Goal: Task Accomplishment & Management: Manage account settings

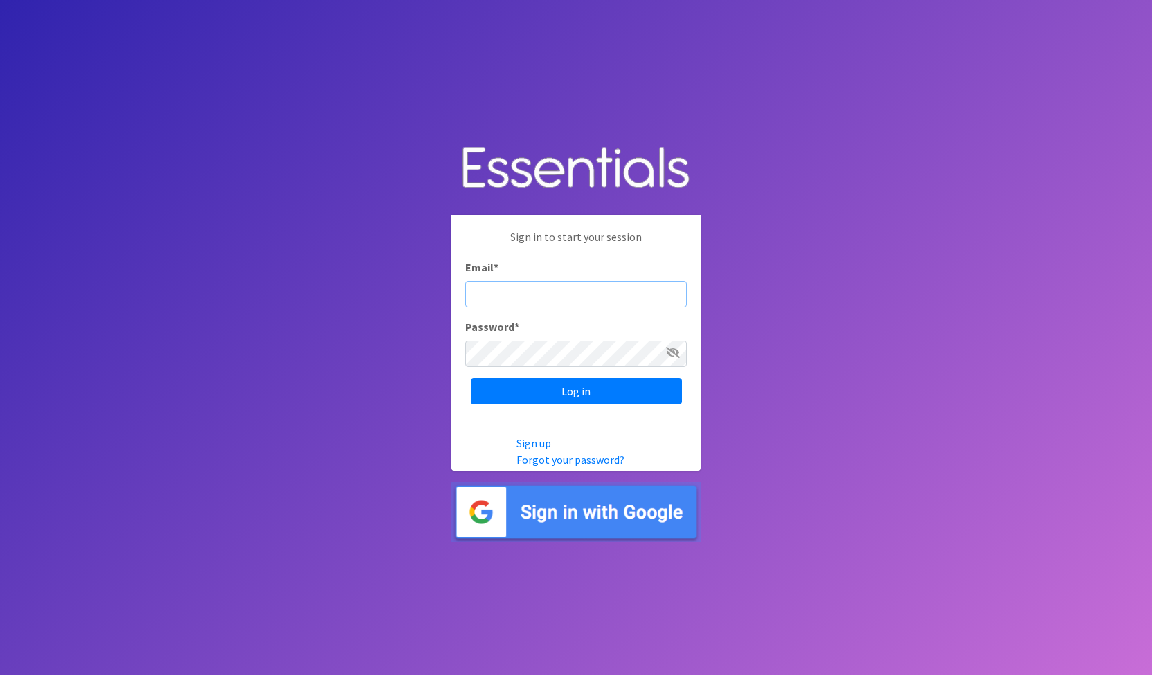
click at [543, 298] on input "Email *" at bounding box center [576, 294] width 222 height 26
type input "[EMAIL_ADDRESS][PERSON_NAME][DOMAIN_NAME]"
click at [671, 352] on icon at bounding box center [673, 352] width 14 height 11
type input "[EMAIL_ADDRESS][PERSON_NAME][DOMAIN_NAME]"
click at [676, 358] on span at bounding box center [673, 352] width 14 height 17
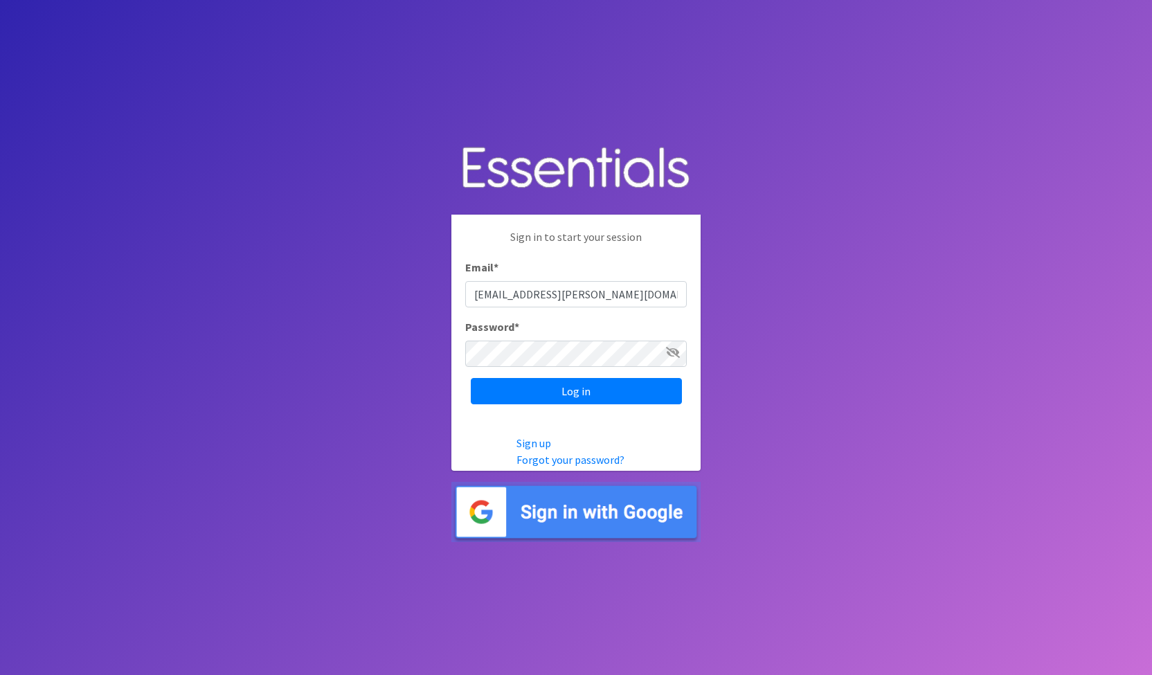
click at [669, 352] on icon at bounding box center [673, 352] width 14 height 11
